Goal: Task Accomplishment & Management: Manage account settings

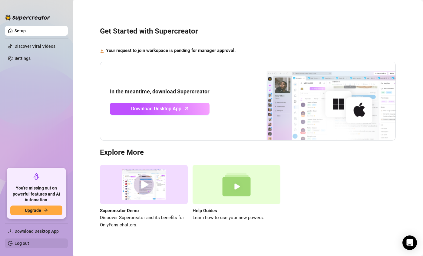
click at [23, 244] on link "Log out" at bounding box center [22, 243] width 15 height 5
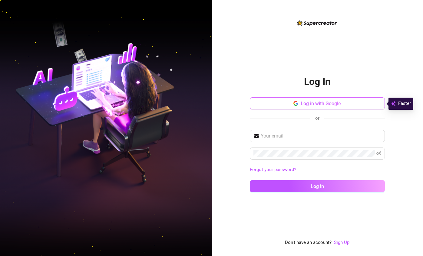
click at [298, 105] on icon "button" at bounding box center [295, 103] width 5 height 5
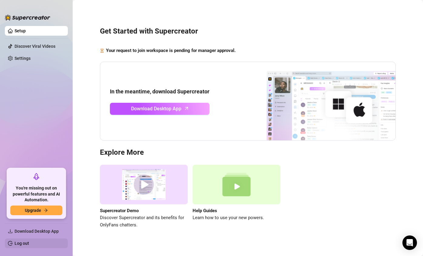
click at [15, 243] on link "Log out" at bounding box center [22, 243] width 15 height 5
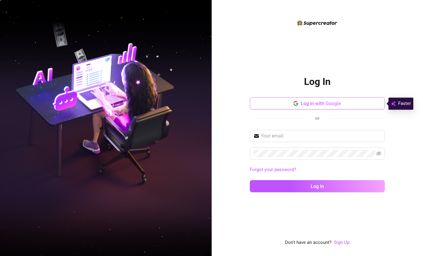
click at [311, 102] on span "Log in with Google" at bounding box center [320, 104] width 40 height 6
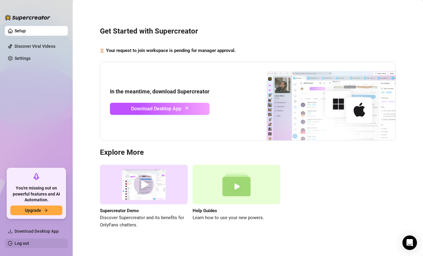
click at [29, 241] on link "Log out" at bounding box center [22, 243] width 15 height 5
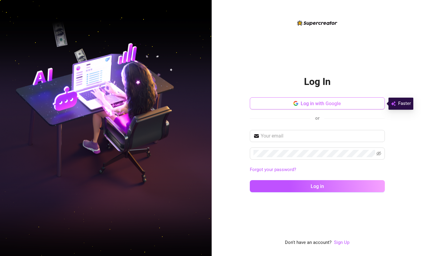
click at [328, 107] on button "Log in with Google" at bounding box center [317, 103] width 135 height 12
